Goal: Task Accomplishment & Management: Use online tool/utility

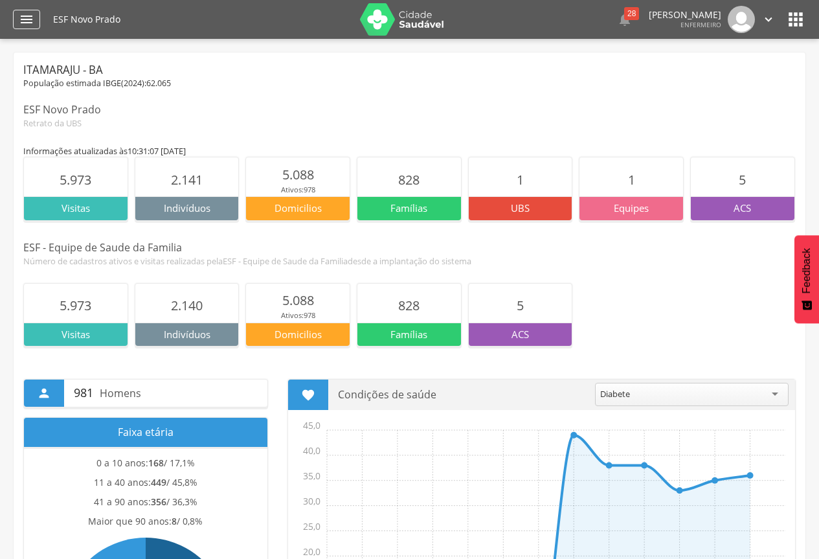
click at [19, 18] on icon "" at bounding box center [27, 20] width 16 height 16
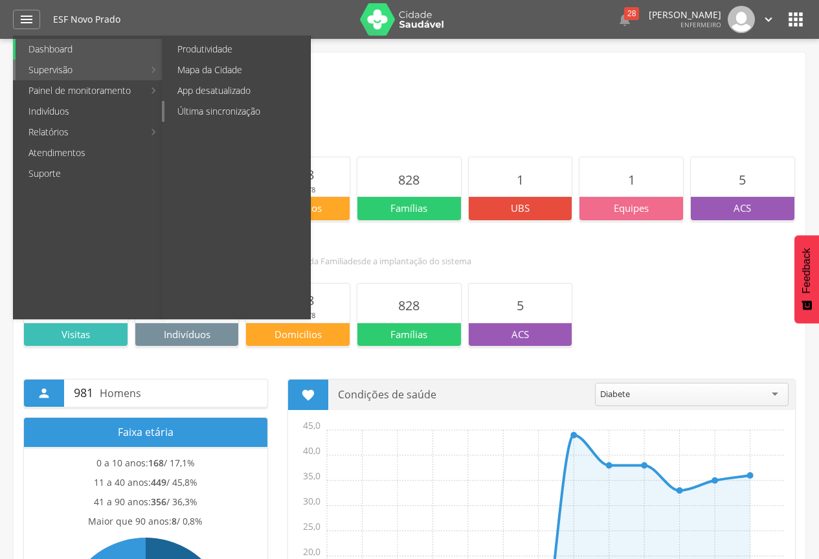
click at [237, 110] on link "Última sincronização" at bounding box center [238, 111] width 146 height 21
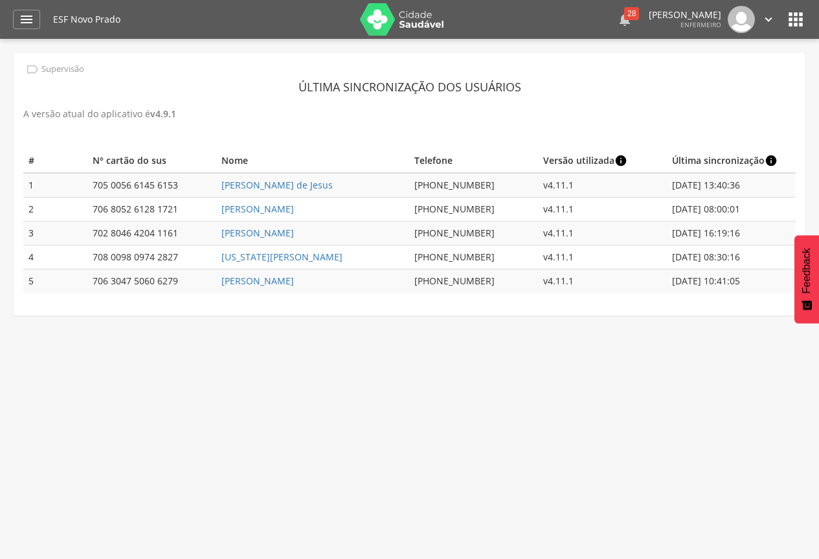
click at [624, 17] on div "28" at bounding box center [631, 13] width 15 height 13
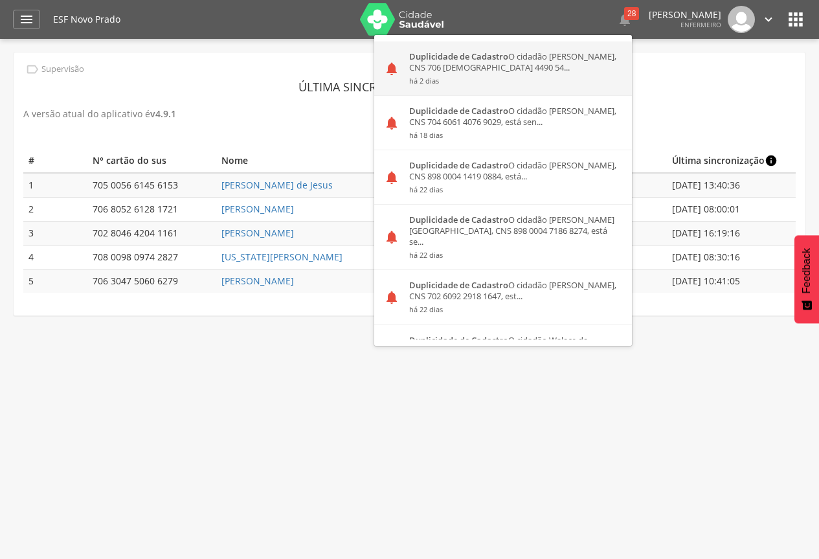
click at [455, 86] on small "há 2 dias" at bounding box center [515, 80] width 213 height 9
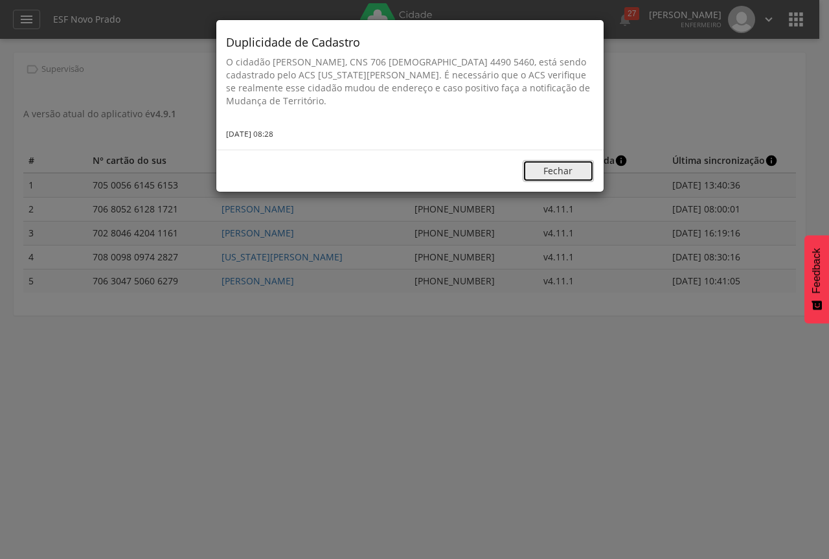
click at [553, 165] on button "Fechar" at bounding box center [558, 171] width 71 height 22
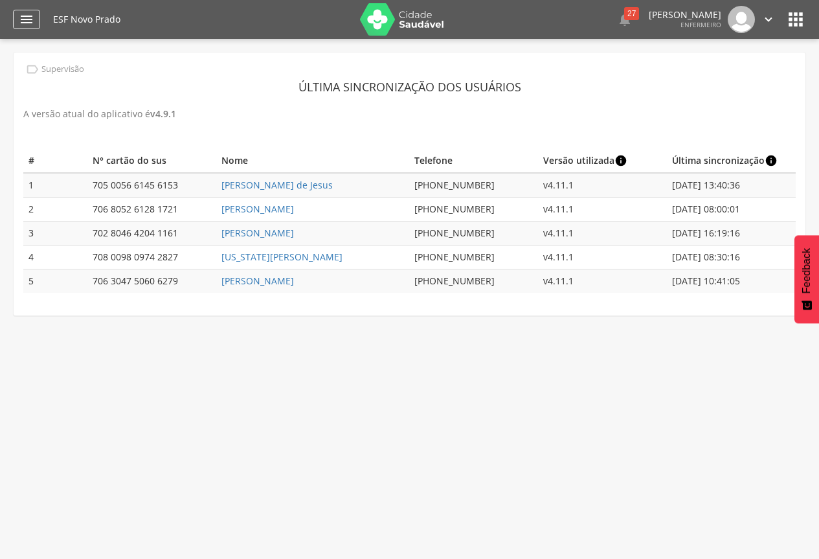
click at [29, 14] on icon "" at bounding box center [27, 20] width 16 height 16
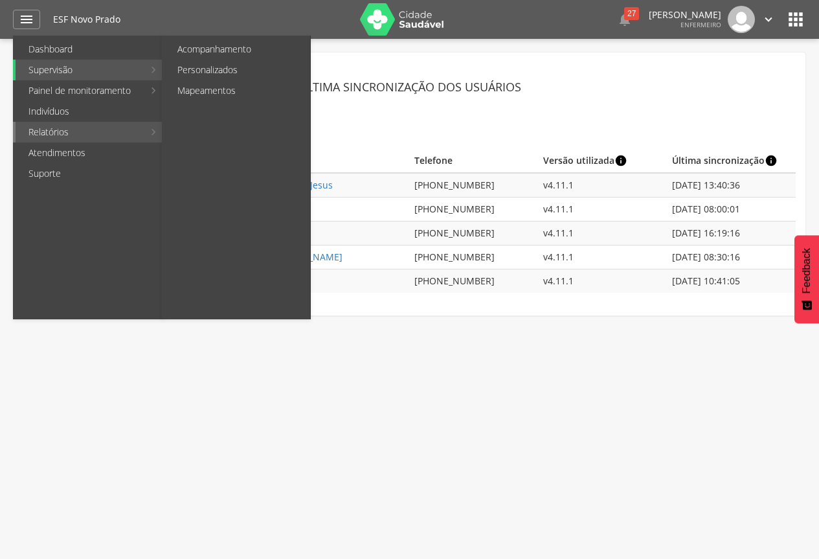
click at [54, 133] on link "Relatórios" at bounding box center [80, 132] width 128 height 21
click at [134, 130] on link "Relatórios" at bounding box center [80, 132] width 128 height 21
click at [56, 132] on link "Relatórios" at bounding box center [80, 132] width 128 height 21
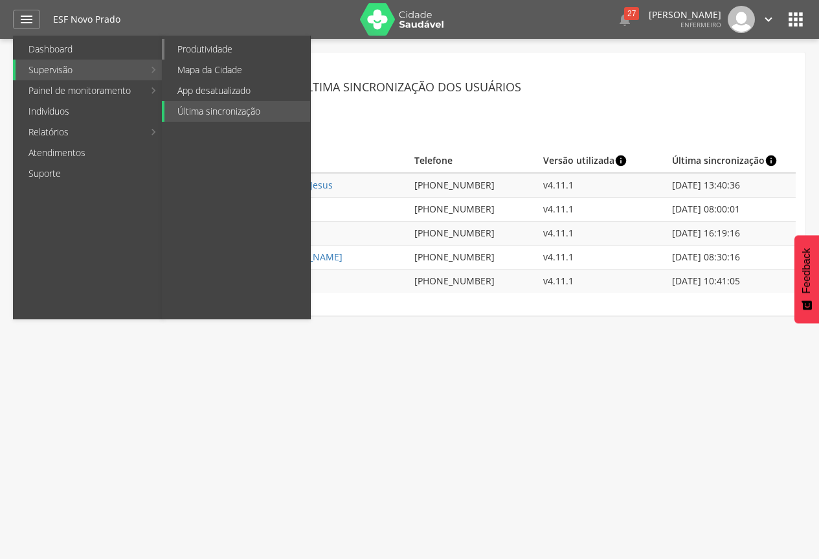
click at [185, 43] on link "Produtividade" at bounding box center [238, 49] width 146 height 21
type input "**********"
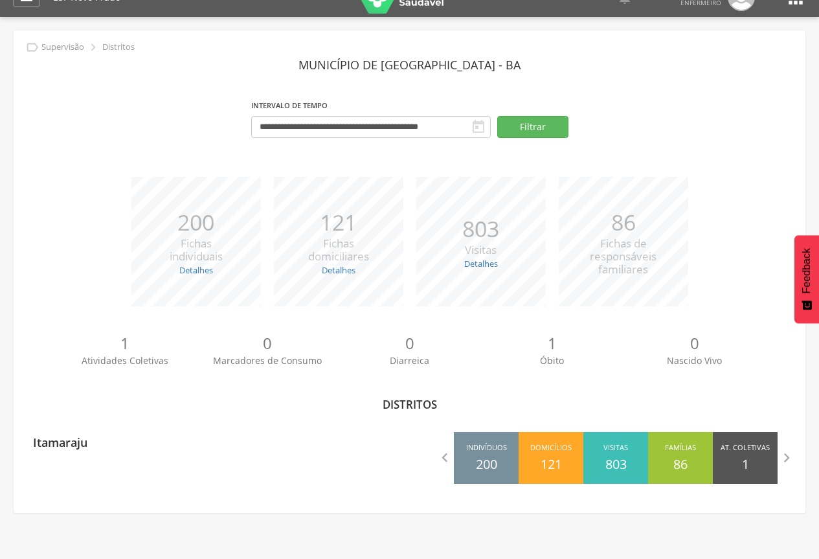
scroll to position [39, 0]
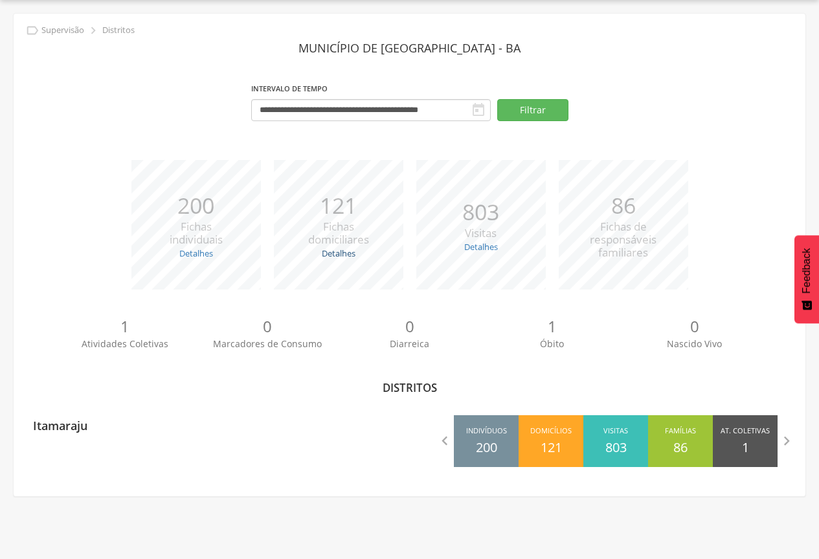
click at [352, 248] on link "Detalhes" at bounding box center [339, 253] width 34 height 12
click at [329, 246] on span "Fichas domiciliares" at bounding box center [338, 233] width 61 height 28
click at [328, 268] on div "*** 121 Fichas domiciliares Detalhes Novas: 115 Atualizadas: 6" at bounding box center [339, 225] width 143 height 130
click at [334, 257] on link "Detalhes" at bounding box center [339, 253] width 34 height 12
click at [543, 111] on button "Filtrar" at bounding box center [533, 110] width 71 height 22
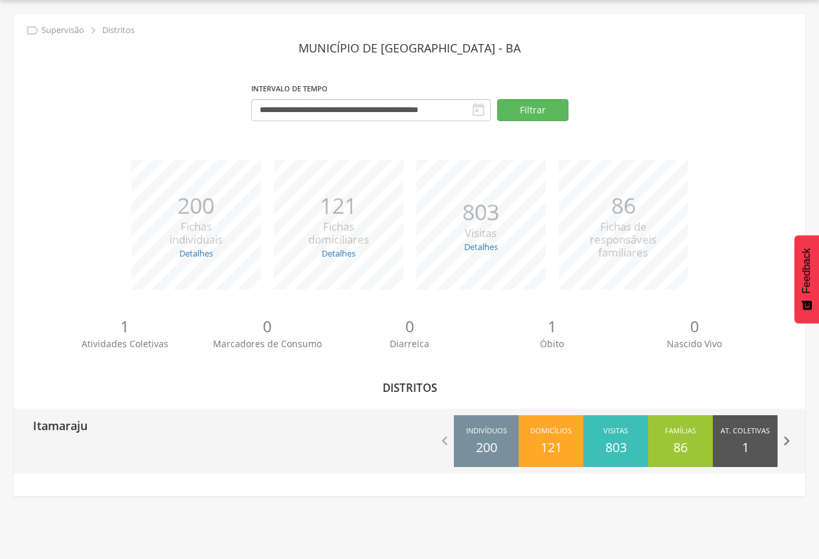
click at [788, 442] on icon "" at bounding box center [787, 441] width 18 height 18
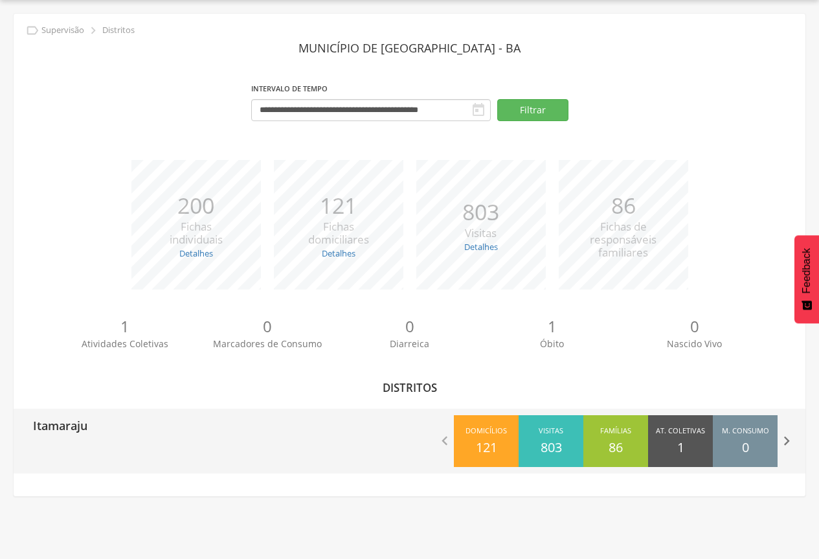
click at [788, 442] on icon "" at bounding box center [787, 441] width 18 height 18
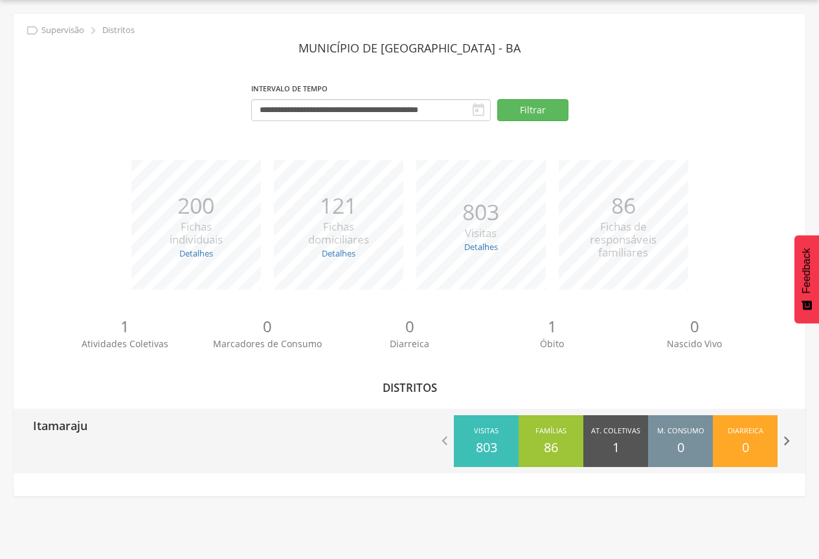
click at [788, 442] on icon "" at bounding box center [787, 441] width 18 height 18
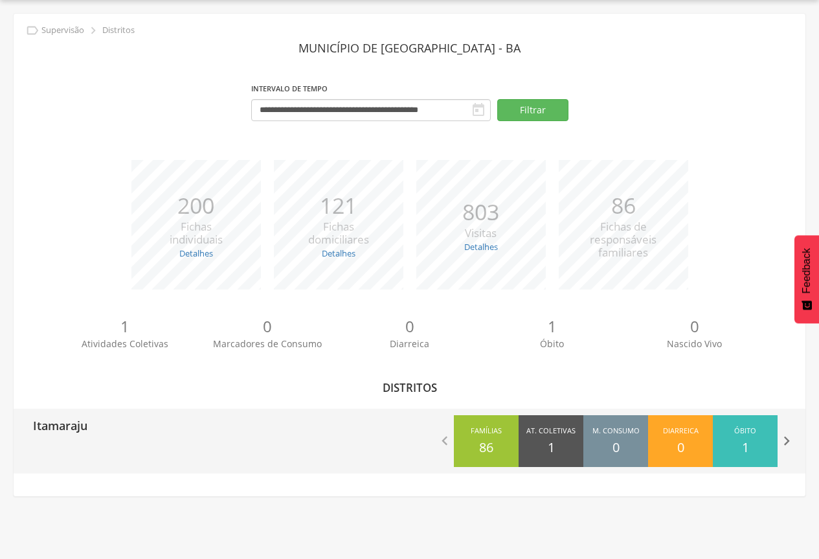
click at [788, 442] on icon "" at bounding box center [787, 441] width 18 height 18
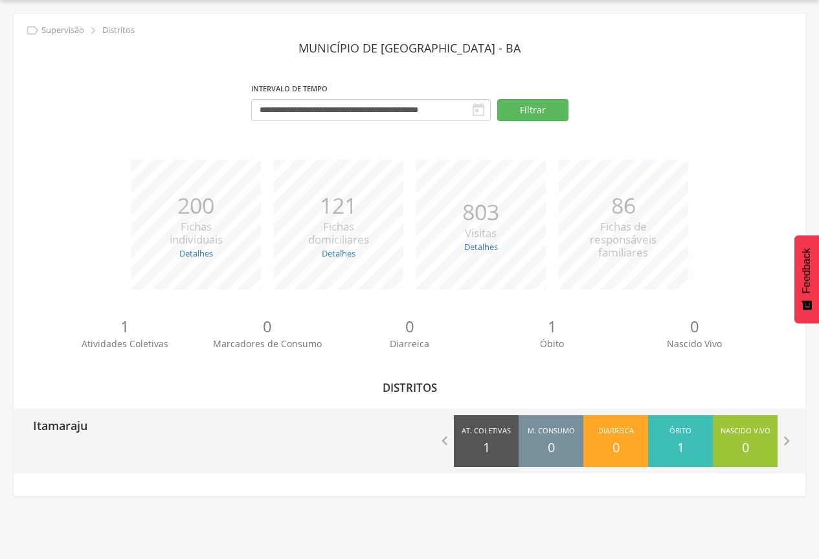
click at [687, 441] on div "Óbito 1" at bounding box center [680, 441] width 65 height 52
click at [672, 446] on div "Óbito 1" at bounding box center [680, 441] width 65 height 52
click at [741, 445] on div "Nascido Vivo 0" at bounding box center [745, 441] width 65 height 52
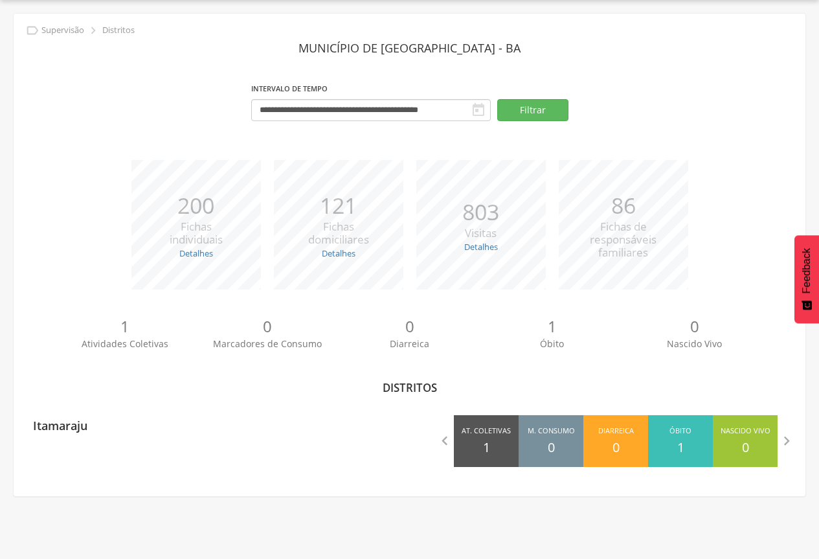
click at [807, 280] on span "Feedback" at bounding box center [807, 270] width 12 height 45
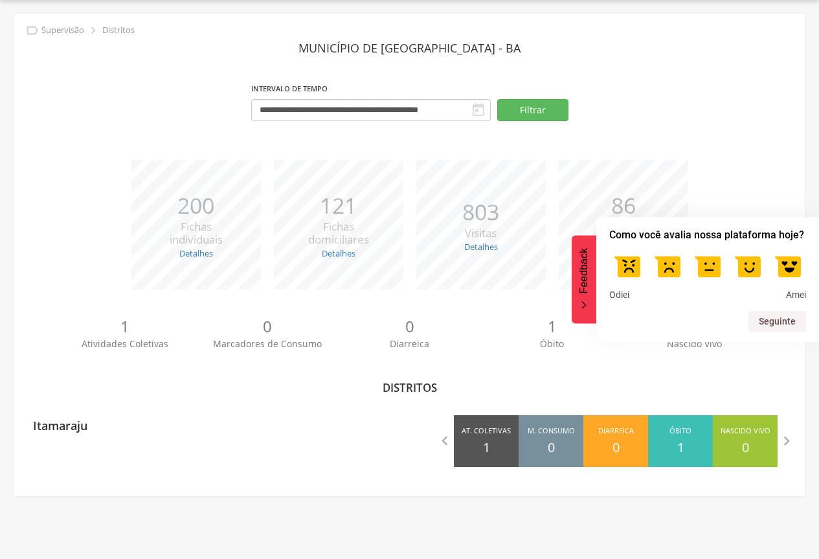
click at [762, 180] on div "*** 200 Fichas individuais Detalhes Novas: 18 Atualizadas: 182 *** 121 Fichas d…" at bounding box center [409, 231] width 773 height 143
click at [580, 281] on span "Feedback" at bounding box center [584, 270] width 12 height 45
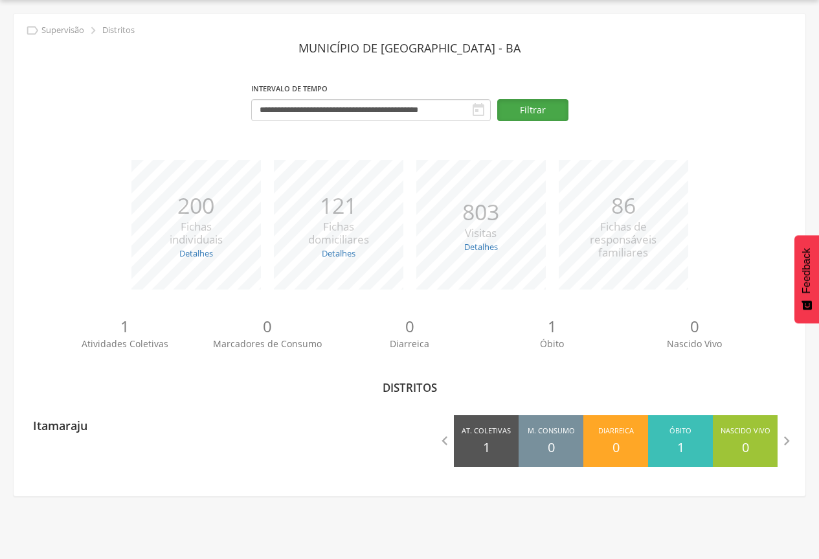
click at [514, 109] on button "Filtrar" at bounding box center [533, 110] width 71 height 22
